Goal: Task Accomplishment & Management: Manage account settings

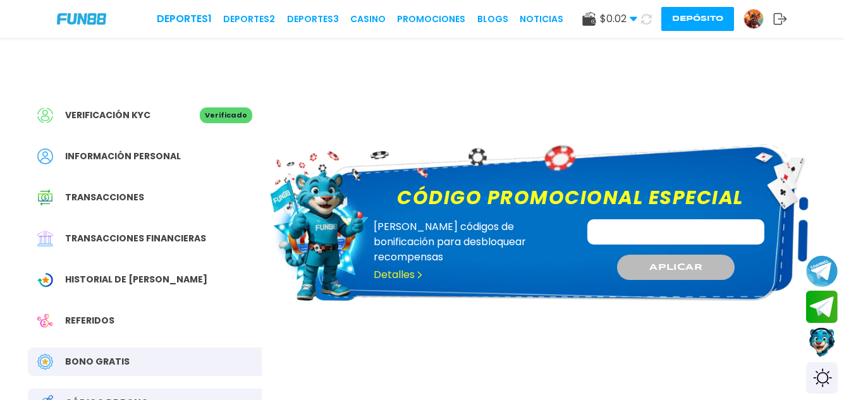
click at [754, 20] on img at bounding box center [753, 18] width 19 height 19
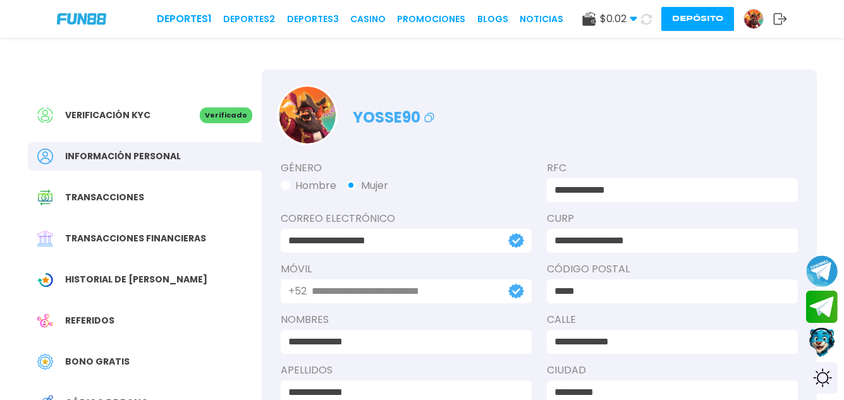
click at [154, 282] on span "Historial de Bonos" at bounding box center [136, 279] width 142 height 13
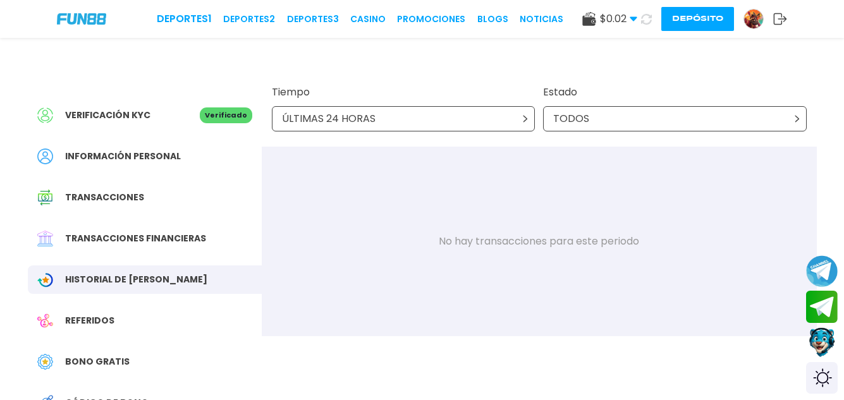
click at [440, 123] on div "ÚLTIMAS 24 HORAS" at bounding box center [404, 118] width 264 height 25
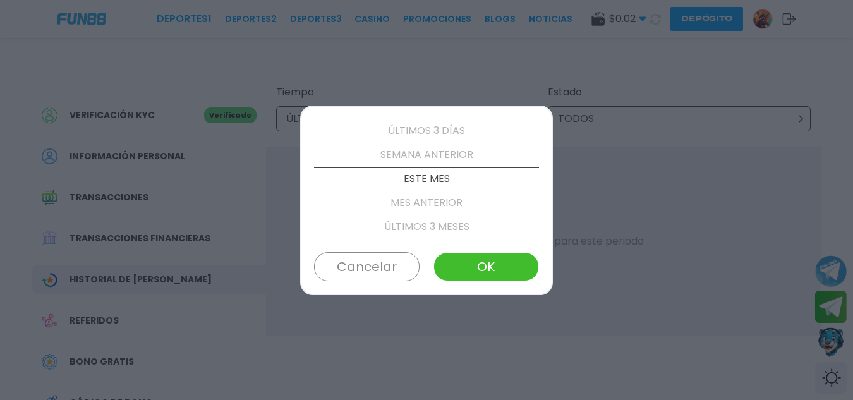
scroll to position [72, 0]
click at [488, 273] on button "OK" at bounding box center [487, 266] width 106 height 29
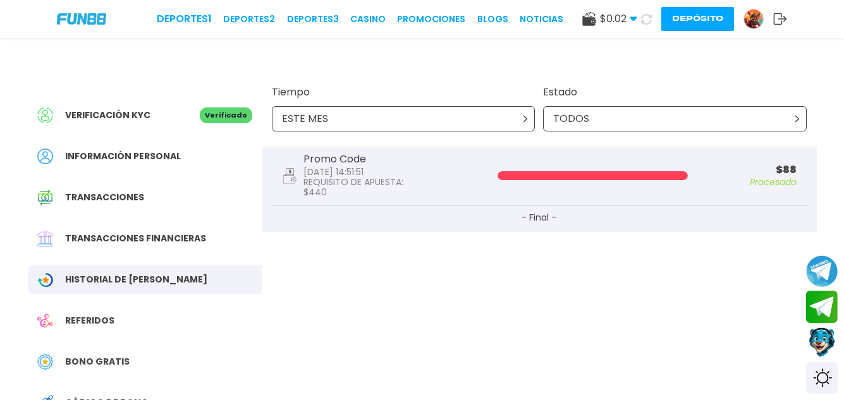
click at [692, 20] on button "Depósito" at bounding box center [697, 19] width 73 height 24
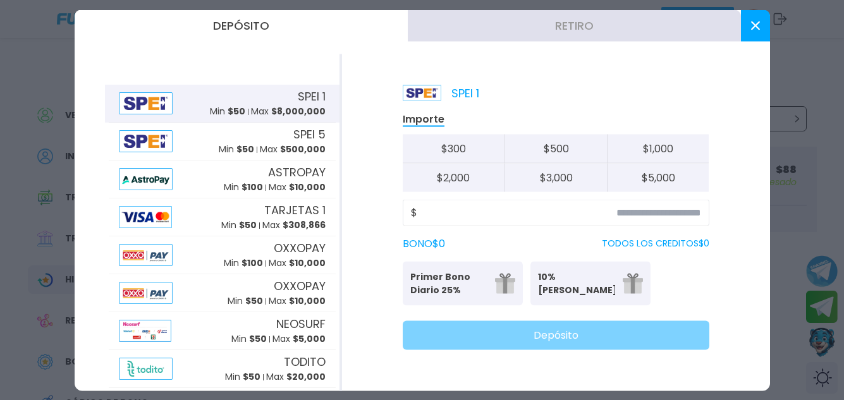
click at [753, 27] on use at bounding box center [754, 25] width 9 height 9
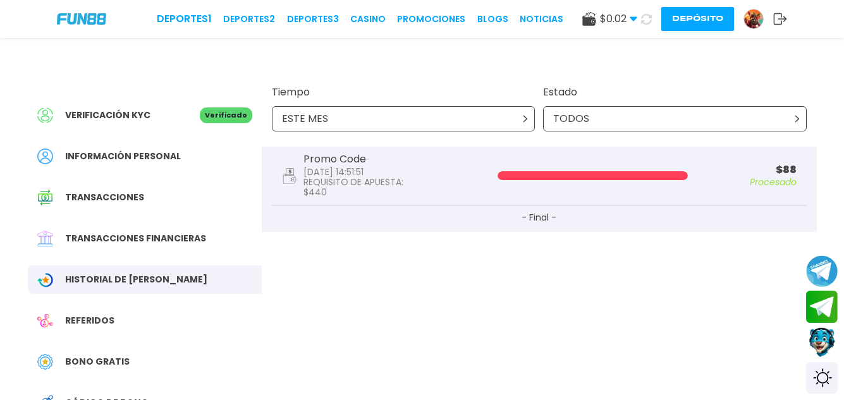
click at [777, 25] on use at bounding box center [780, 18] width 13 height 11
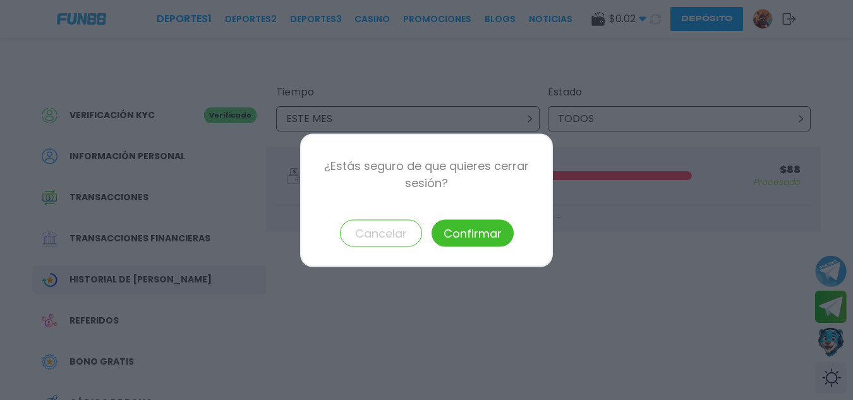
click at [454, 237] on button "Confirmar" at bounding box center [473, 232] width 82 height 27
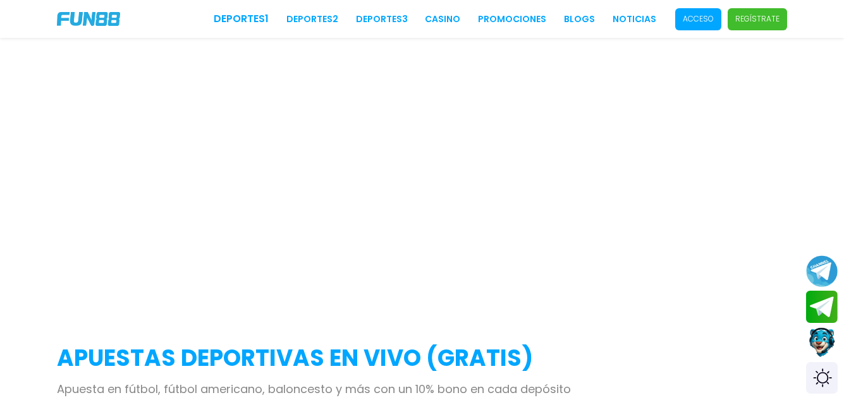
click at [698, 21] on p "Acceso" at bounding box center [698, 18] width 31 height 11
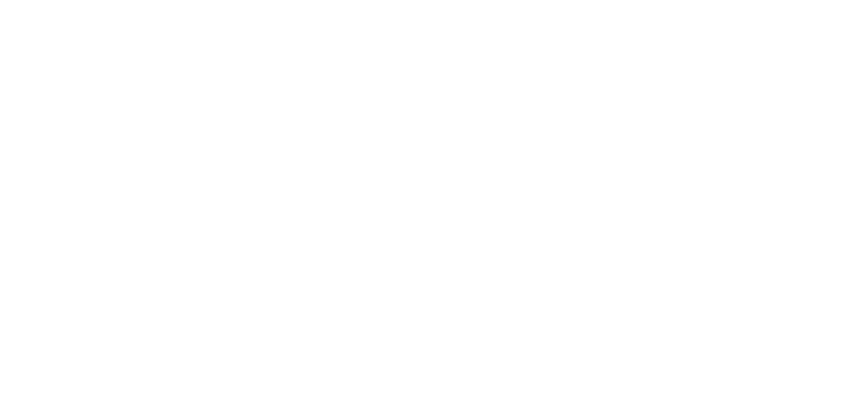
type input "*******"
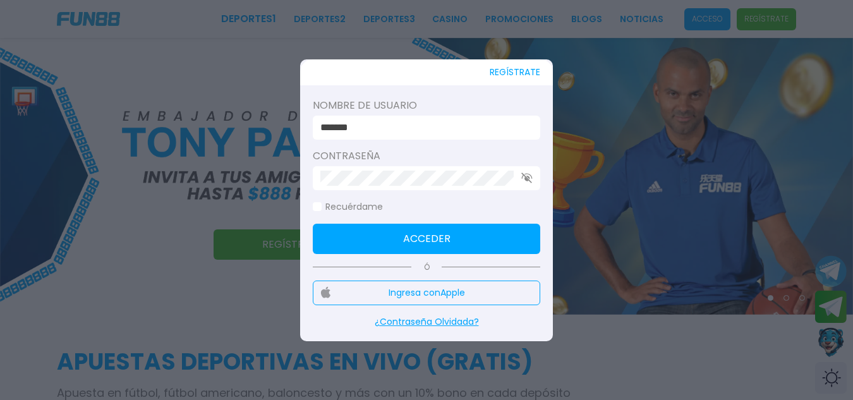
click at [397, 131] on input "*******" at bounding box center [422, 127] width 205 height 15
click at [338, 237] on button "Acceder" at bounding box center [427, 239] width 228 height 30
